Goal: Task Accomplishment & Management: Manage account settings

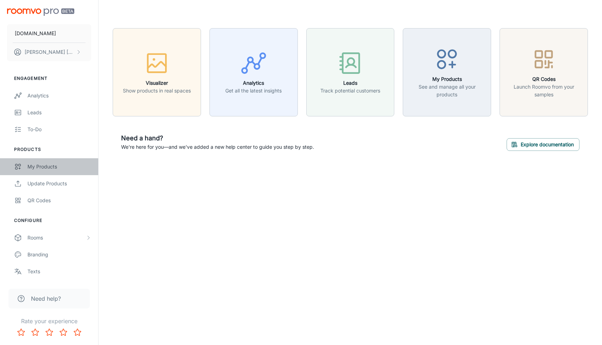
click at [43, 163] on link "My Products" at bounding box center [49, 166] width 98 height 17
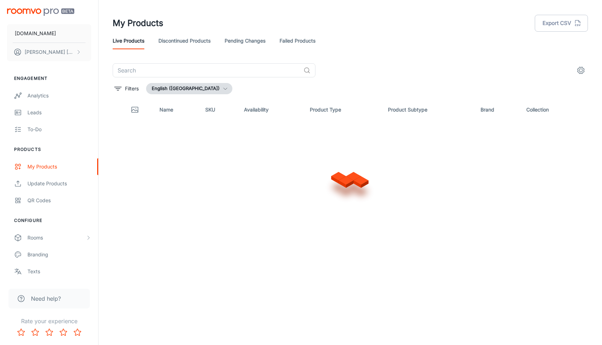
click at [155, 92] on button "English ([GEOGRAPHIC_DATA])" at bounding box center [189, 88] width 86 height 11
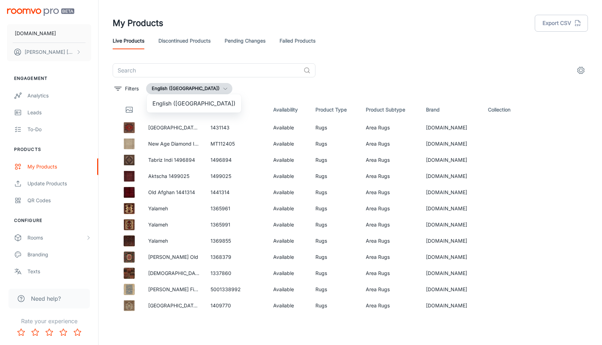
click at [139, 69] on div at bounding box center [301, 172] width 602 height 345
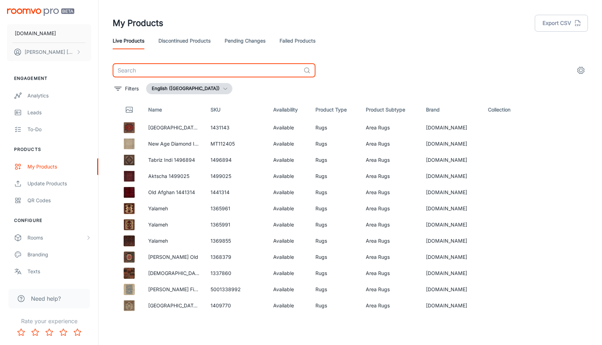
click at [147, 69] on input "text" at bounding box center [207, 70] width 188 height 14
type input "tiibet"
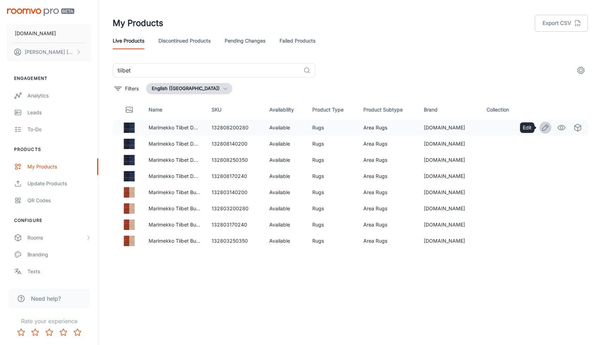
click at [543, 127] on icon "Edit" at bounding box center [545, 128] width 8 height 8
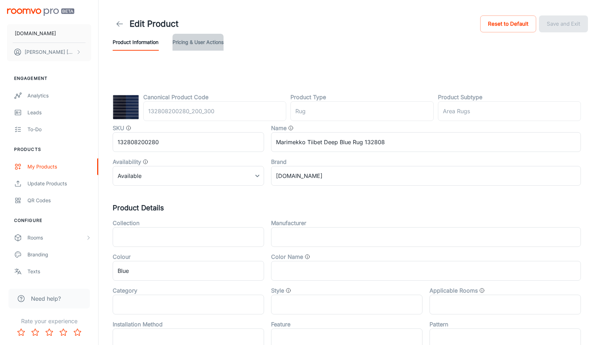
click at [198, 46] on button "Pricing & User Actions" at bounding box center [198, 42] width 51 height 17
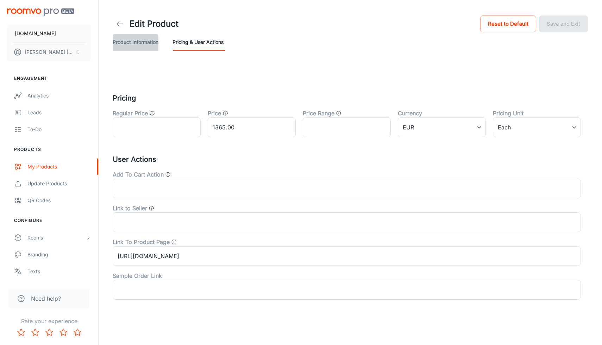
click at [143, 44] on button "Product Information" at bounding box center [136, 42] width 46 height 17
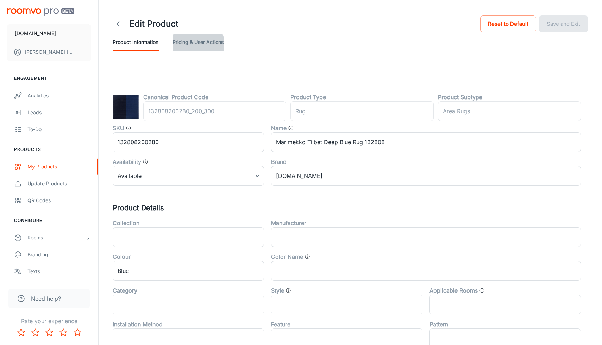
click at [191, 49] on button "Pricing & User Actions" at bounding box center [198, 42] width 51 height 17
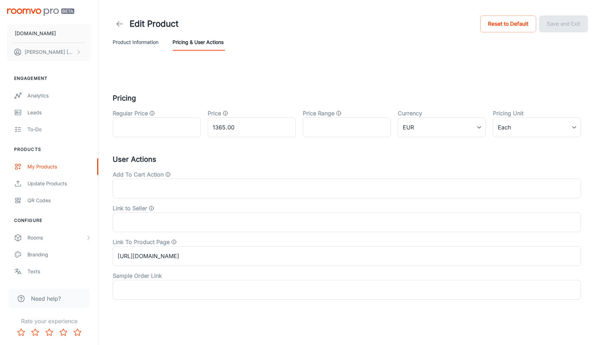
click at [137, 44] on button "Product Information" at bounding box center [136, 42] width 46 height 17
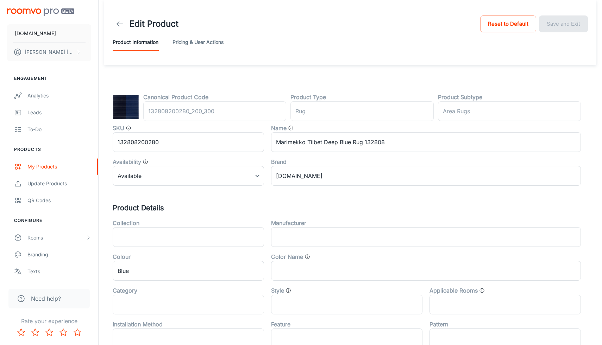
scroll to position [0, 0]
click at [147, 178] on body "[DOMAIN_NAME] [PERSON_NAME] Engagement Analytics Leads To-do Products My Produc…" at bounding box center [301, 172] width 602 height 345
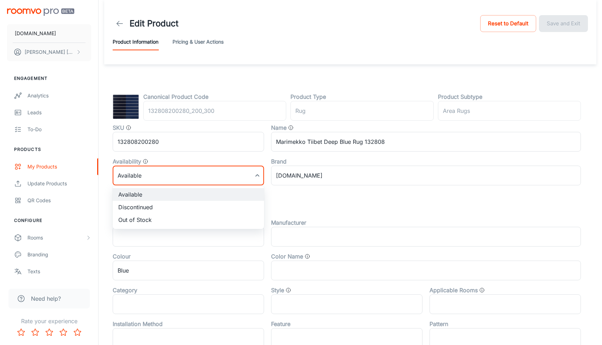
click at [151, 210] on li "Discontinued" at bounding box center [188, 207] width 151 height 13
type input "1"
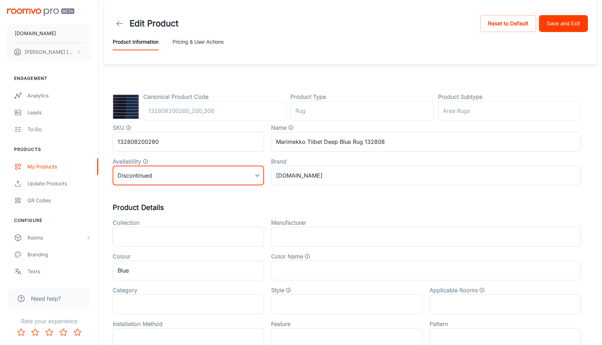
click at [558, 18] on button "Save and Exit" at bounding box center [563, 23] width 49 height 17
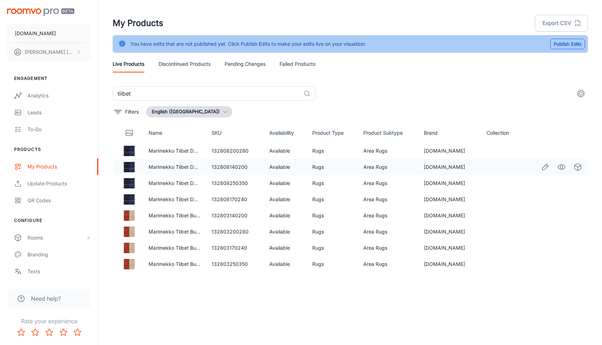
click at [126, 168] on img at bounding box center [129, 167] width 11 height 11
click at [548, 167] on icon "Edit" at bounding box center [545, 167] width 8 height 8
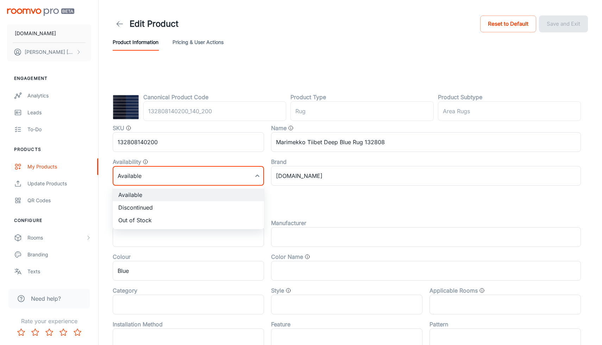
click at [161, 180] on body "[DOMAIN_NAME] [PERSON_NAME] Engagement Analytics Leads To-do Products My Produc…" at bounding box center [301, 172] width 602 height 345
click at [151, 210] on li "Discontinued" at bounding box center [188, 207] width 151 height 13
type input "1"
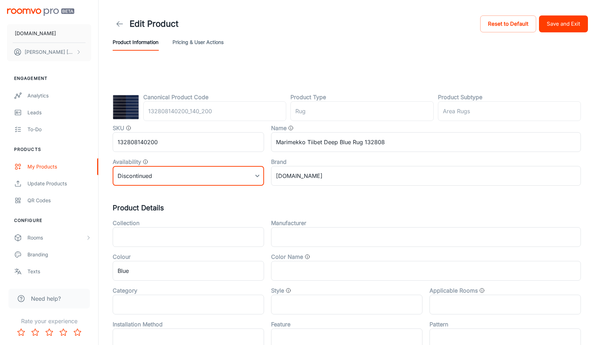
click at [569, 18] on button "Save and Exit" at bounding box center [563, 23] width 49 height 17
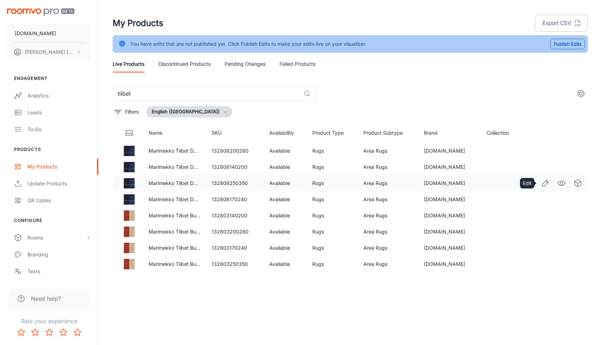
click at [540, 180] on span at bounding box center [546, 183] width 12 height 12
click at [546, 181] on icon "Edit" at bounding box center [546, 183] width 6 height 6
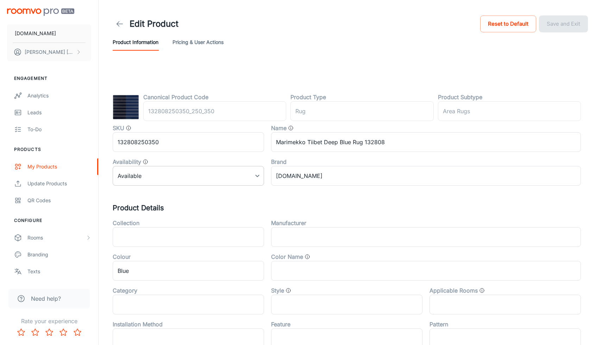
click at [173, 179] on body "[DOMAIN_NAME] [PERSON_NAME] Engagement Analytics Leads To-do Products My Produc…" at bounding box center [301, 172] width 602 height 345
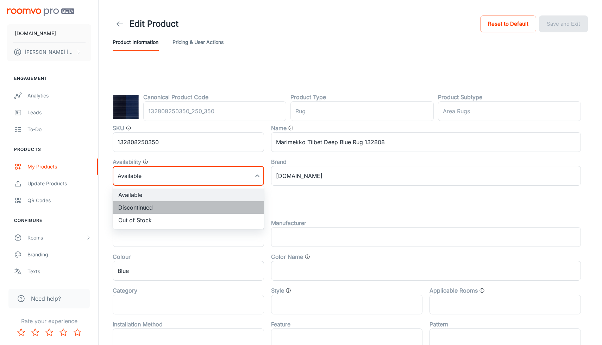
click at [164, 209] on li "Discontinued" at bounding box center [188, 207] width 151 height 13
type input "1"
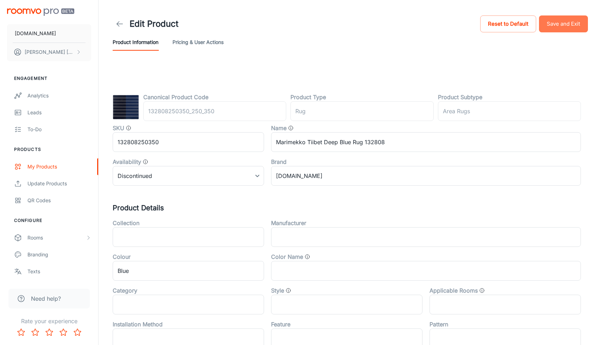
click at [579, 21] on button "Save and Exit" at bounding box center [563, 23] width 49 height 17
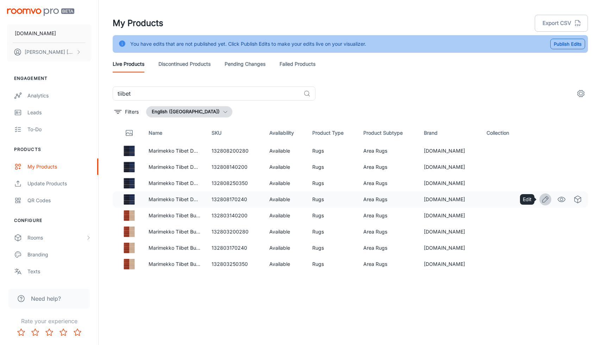
click at [548, 200] on icon "Edit" at bounding box center [545, 199] width 8 height 8
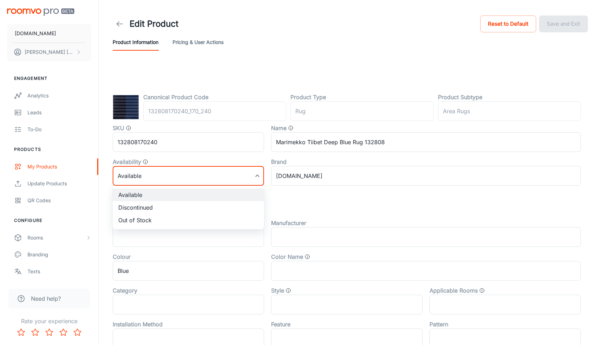
click at [163, 180] on body "[DOMAIN_NAME] [PERSON_NAME] Engagement Analytics Leads To-do Products My Produc…" at bounding box center [301, 172] width 602 height 345
click at [163, 180] on div at bounding box center [301, 172] width 602 height 345
click at [163, 183] on body "[DOMAIN_NAME] [PERSON_NAME] Engagement Analytics Leads To-do Products My Produc…" at bounding box center [301, 172] width 602 height 345
drag, startPoint x: 160, startPoint y: 200, endPoint x: 158, endPoint y: 206, distance: 6.6
click at [158, 206] on ul "Available Discontinued Out of Stock" at bounding box center [188, 208] width 151 height 44
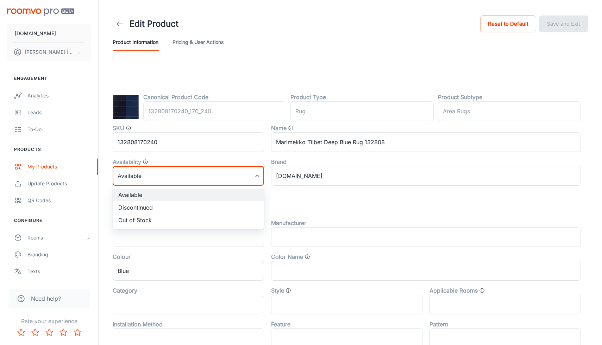
click at [158, 206] on li "Discontinued" at bounding box center [188, 207] width 151 height 13
type input "1"
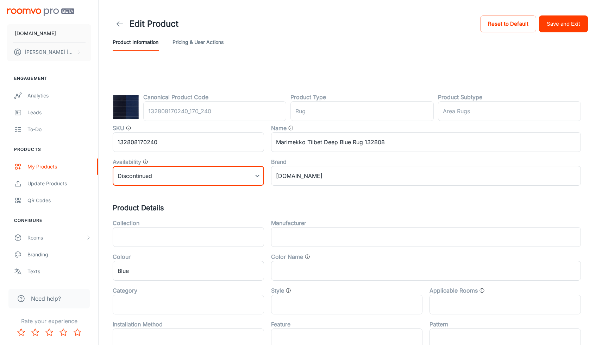
click at [562, 21] on button "Save and Exit" at bounding box center [563, 23] width 49 height 17
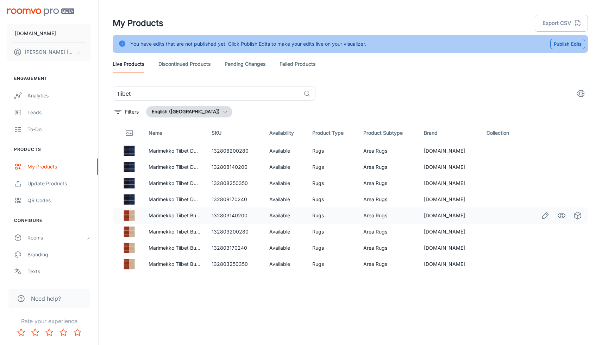
click at [541, 212] on icon "Edit" at bounding box center [545, 216] width 8 height 8
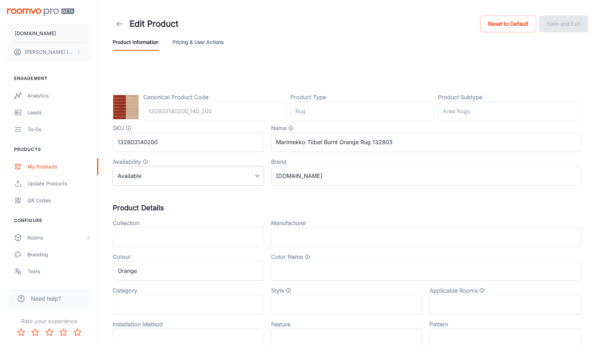
click at [151, 181] on body "[DOMAIN_NAME] [PERSON_NAME] Engagement Analytics Leads To-do Products My Produc…" at bounding box center [301, 172] width 602 height 345
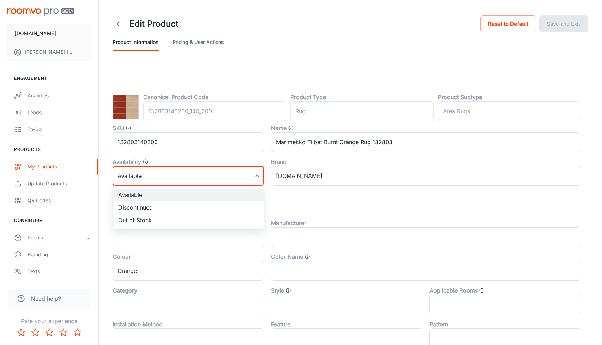
click at [148, 205] on li "Discontinued" at bounding box center [188, 207] width 151 height 13
type input "1"
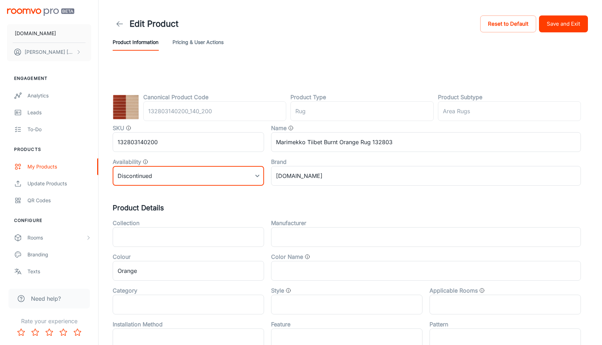
click at [573, 24] on button "Save and Exit" at bounding box center [563, 23] width 49 height 17
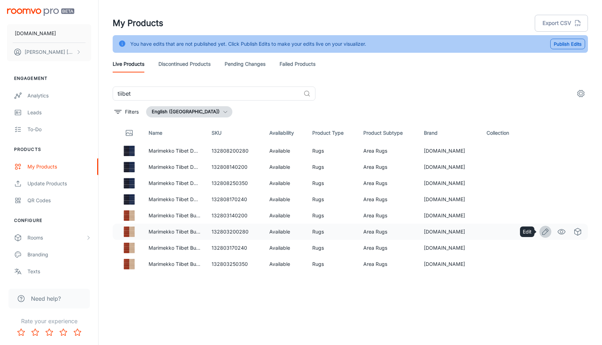
click at [542, 231] on icon "Edit" at bounding box center [545, 232] width 8 height 8
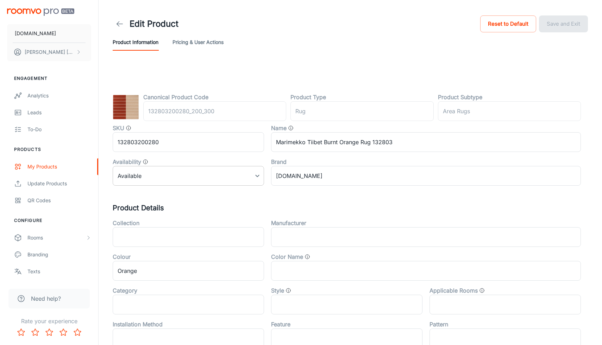
click at [143, 176] on body "[DOMAIN_NAME] [PERSON_NAME] Engagement Analytics Leads To-do Products My Produc…" at bounding box center [301, 172] width 602 height 345
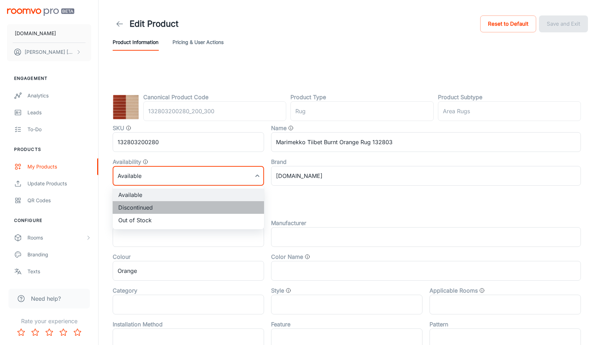
click at [140, 204] on li "Discontinued" at bounding box center [188, 207] width 151 height 13
type input "1"
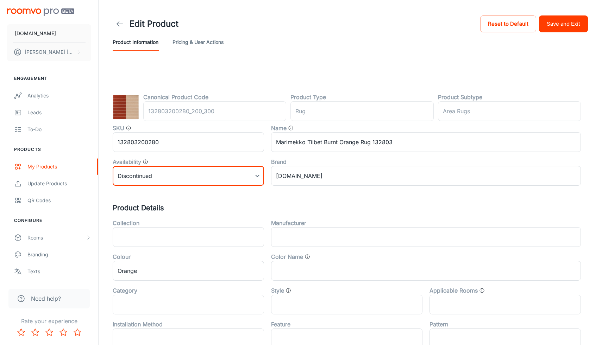
click at [558, 25] on button "Save and Exit" at bounding box center [563, 23] width 49 height 17
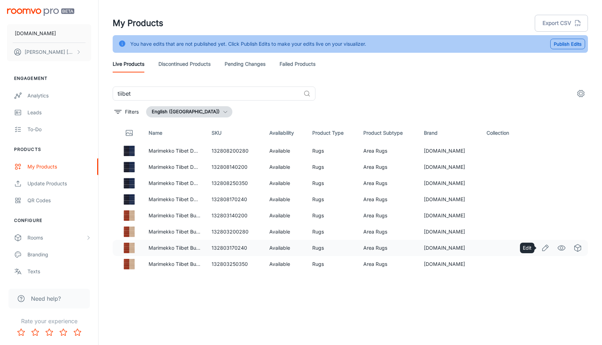
click at [541, 248] on icon "Edit" at bounding box center [545, 248] width 8 height 8
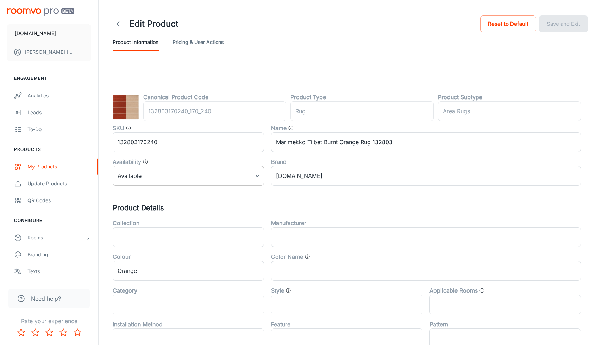
click at [217, 174] on body "[DOMAIN_NAME] [PERSON_NAME] Engagement Analytics Leads To-do Products My Produc…" at bounding box center [301, 172] width 602 height 345
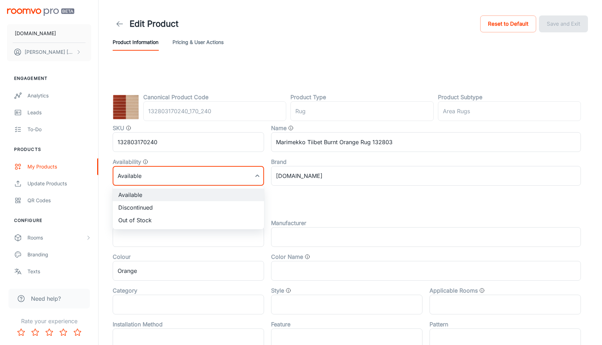
click at [195, 207] on li "Discontinued" at bounding box center [188, 207] width 151 height 13
type input "1"
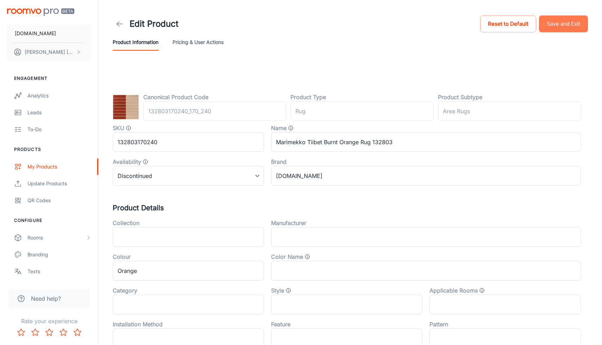
click at [571, 26] on button "Save and Exit" at bounding box center [563, 23] width 49 height 17
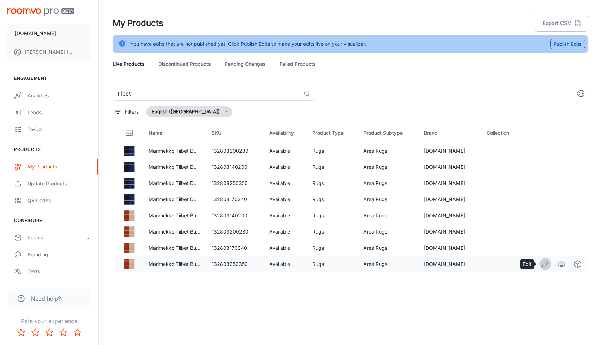
click at [544, 265] on icon "Edit" at bounding box center [545, 264] width 8 height 8
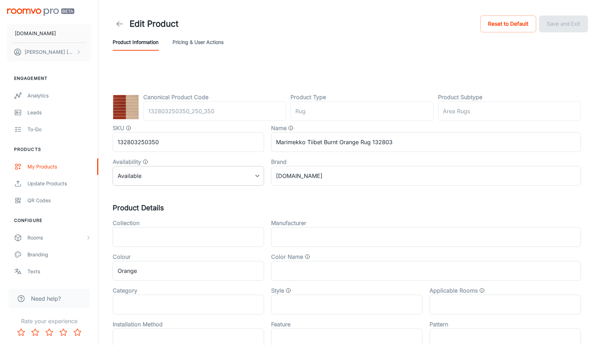
click at [169, 177] on body "[DOMAIN_NAME] [PERSON_NAME] Engagement Analytics Leads To-do Products My Produc…" at bounding box center [301, 172] width 602 height 345
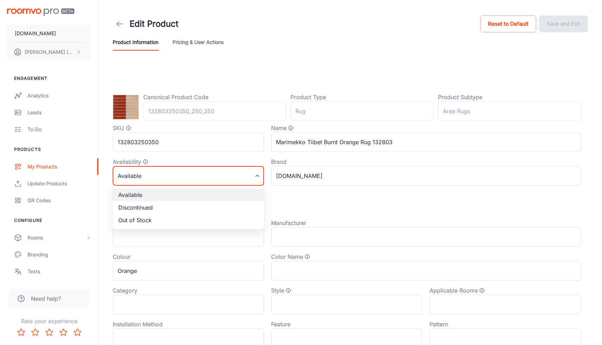
click at [167, 208] on li "Discontinued" at bounding box center [188, 207] width 151 height 13
type input "1"
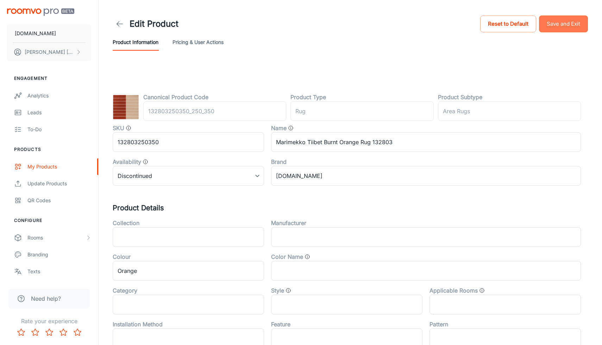
click at [562, 23] on button "Save and Exit" at bounding box center [563, 23] width 49 height 17
